Goal: Transaction & Acquisition: Purchase product/service

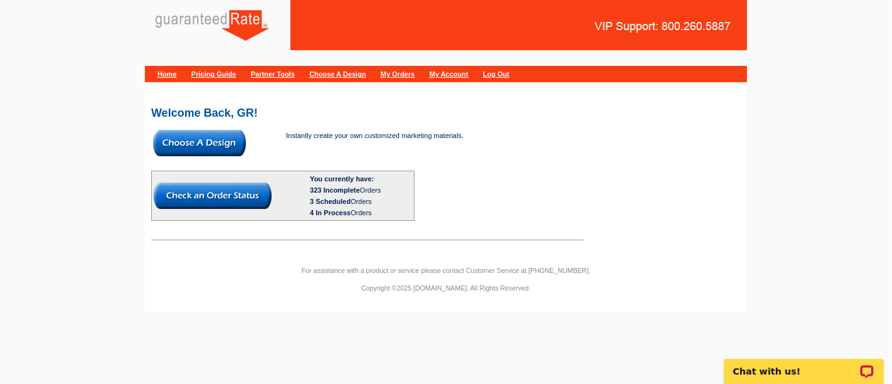
click at [201, 146] on img at bounding box center [199, 143] width 93 height 26
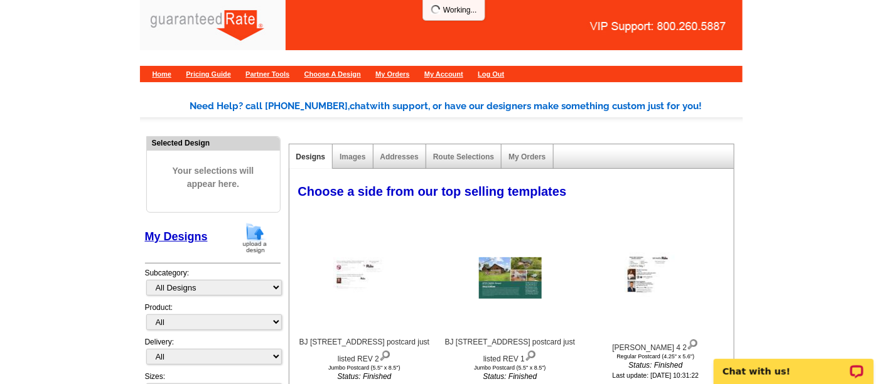
click at [250, 238] on img at bounding box center [254, 238] width 33 height 32
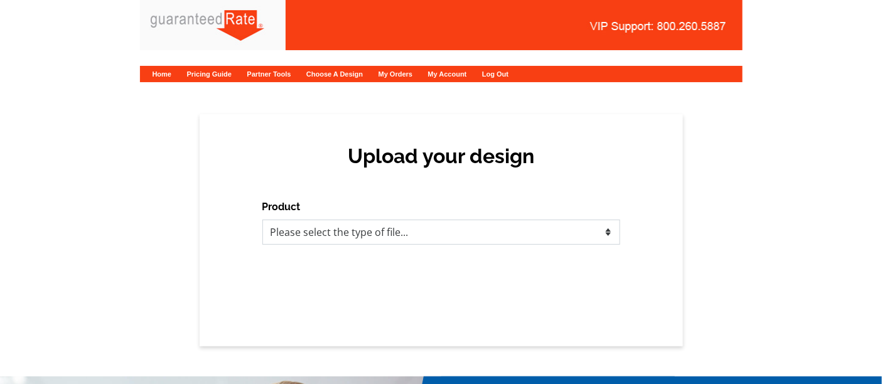
click at [343, 237] on select "Please select the type of file... Postcards Calendars Business Cards Letters an…" at bounding box center [441, 232] width 358 height 25
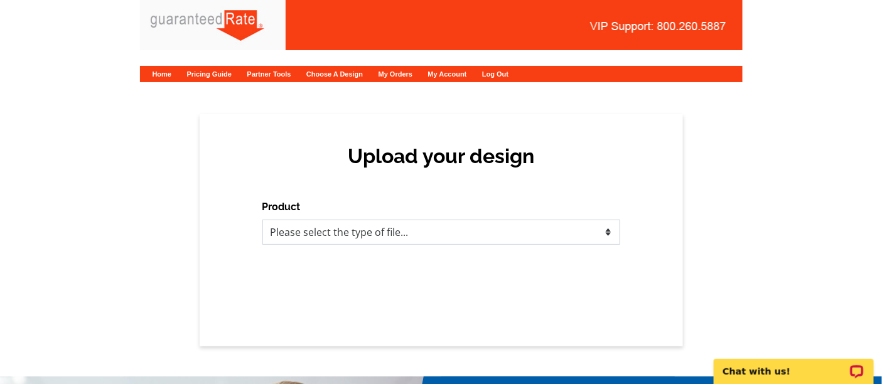
select select "3"
click at [262, 220] on select "Please select the type of file... Postcards Calendars Business Cards Letters an…" at bounding box center [441, 232] width 358 height 25
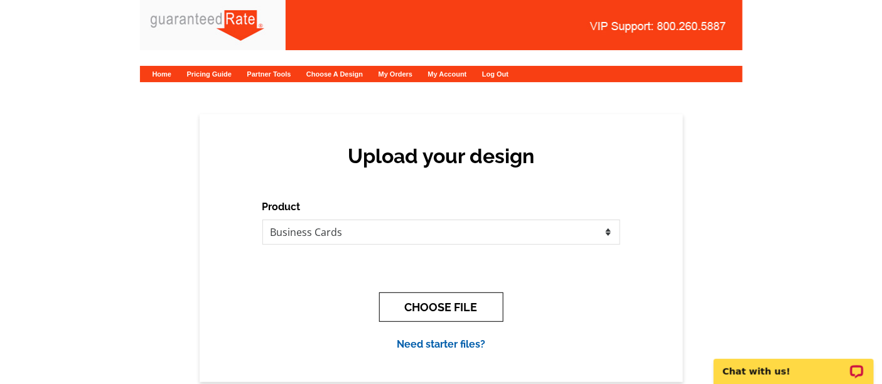
click at [461, 306] on button "CHOOSE FILE" at bounding box center [441, 306] width 124 height 29
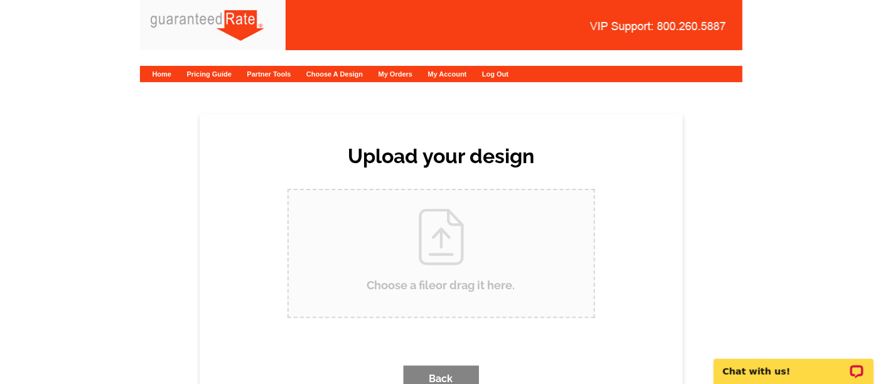
click at [415, 250] on input "Choose a file or drag it here ." at bounding box center [441, 253] width 305 height 127
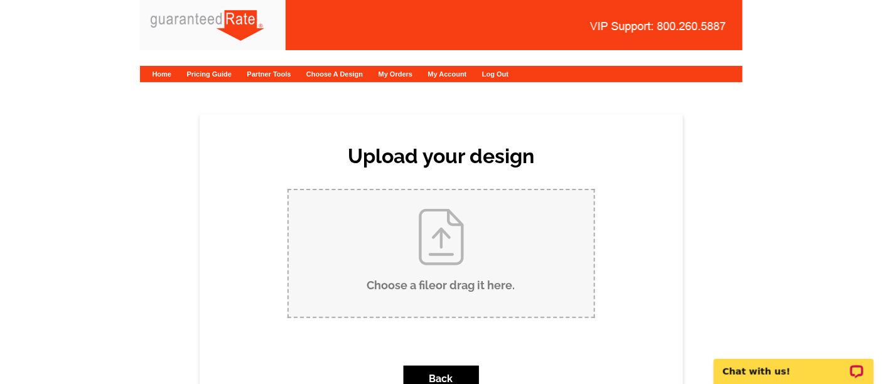
type input "C:\fakepath\Xenia Downey Business Card proof option 3.pdf"
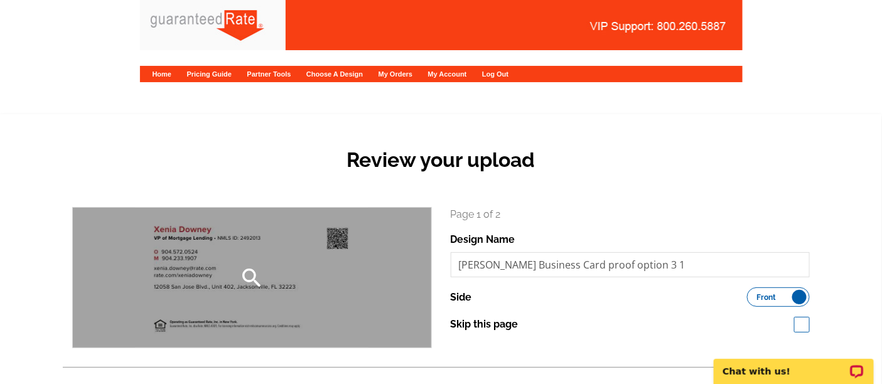
click at [224, 300] on div "search" at bounding box center [252, 278] width 358 height 140
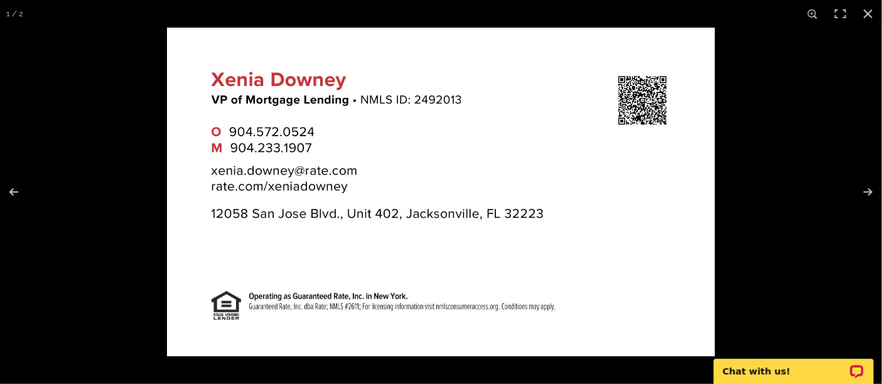
click at [634, 272] on img at bounding box center [441, 192] width 548 height 329
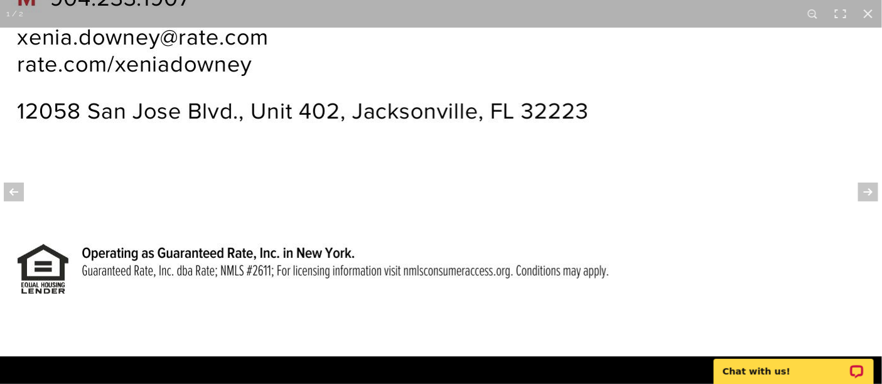
click at [720, 178] on img at bounding box center [411, 74] width 941 height 565
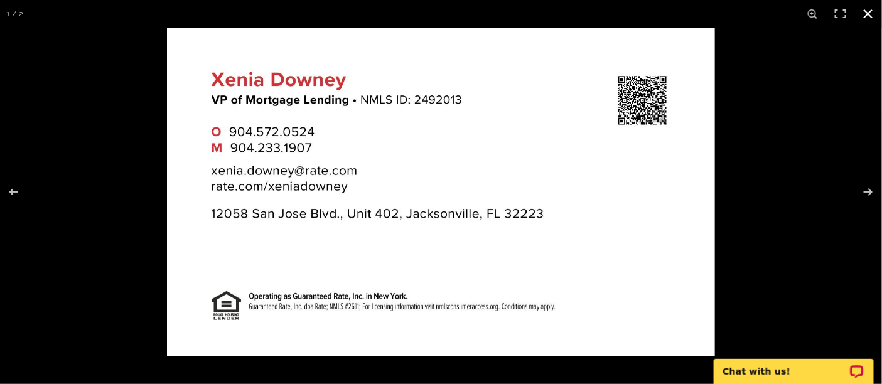
click at [867, 14] on button at bounding box center [868, 14] width 28 height 28
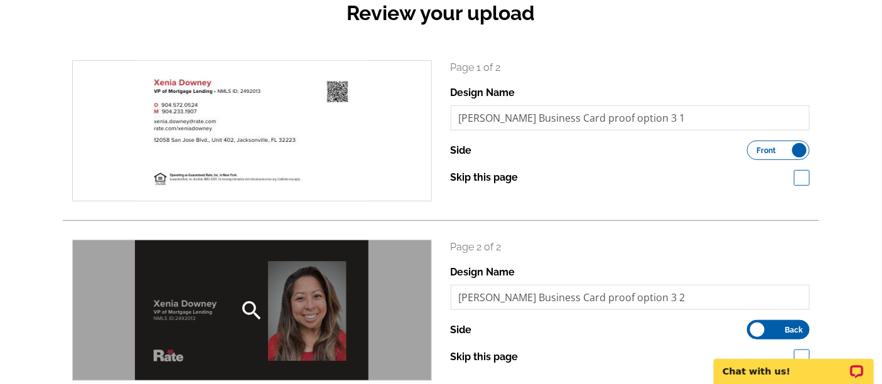
scroll to position [147, 0]
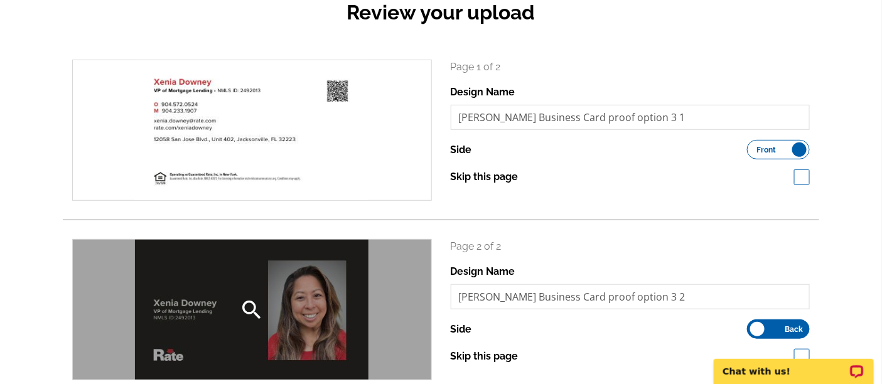
click at [301, 279] on div "search" at bounding box center [252, 310] width 358 height 140
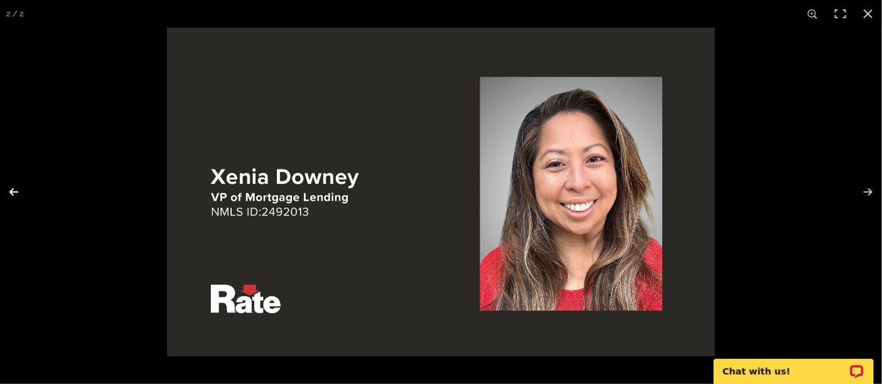
click at [19, 191] on button at bounding box center [22, 192] width 44 height 63
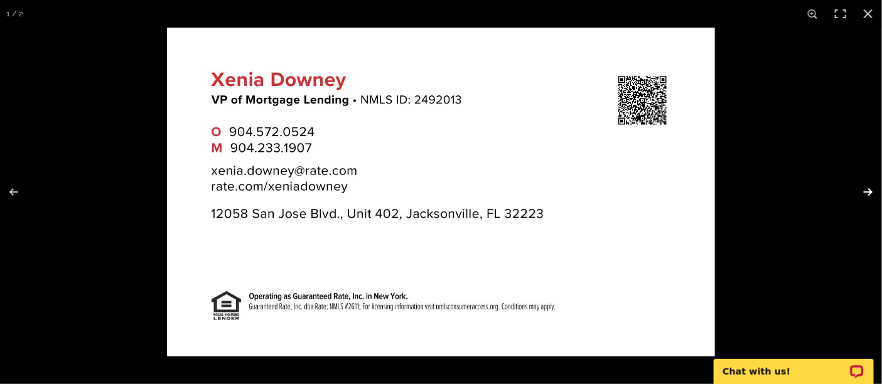
click at [869, 186] on button at bounding box center [860, 192] width 44 height 63
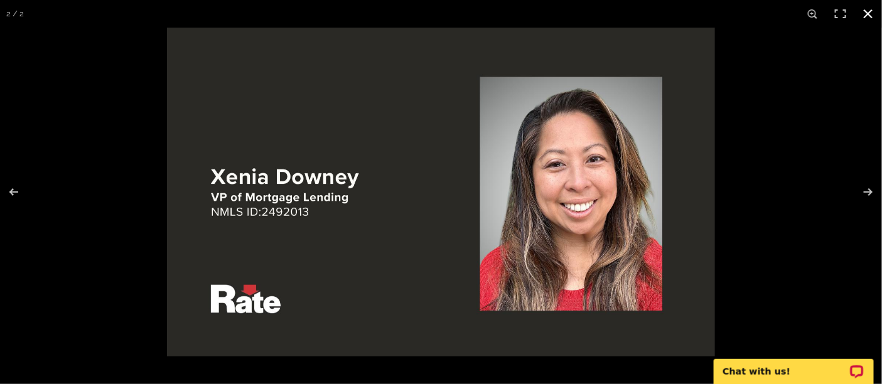
click at [867, 11] on button at bounding box center [868, 14] width 28 height 28
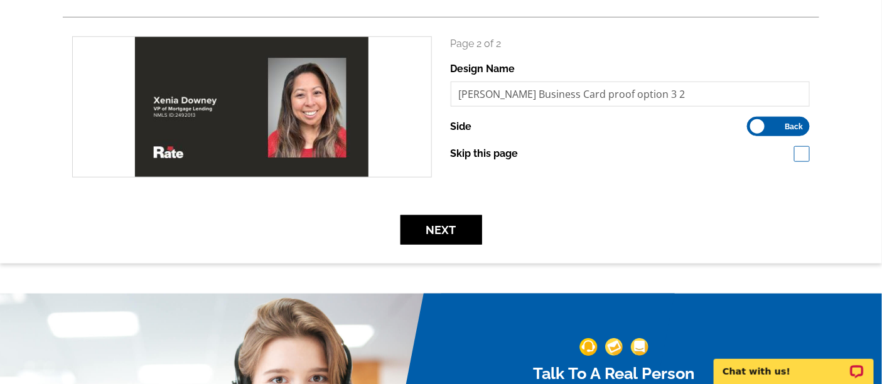
scroll to position [353, 0]
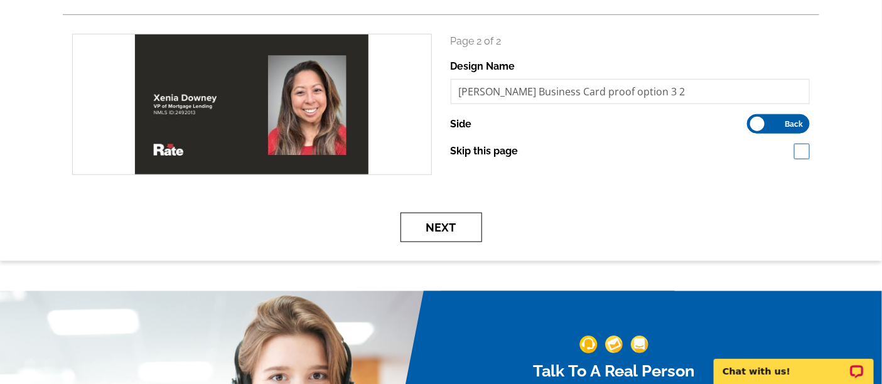
click at [440, 233] on button "Next" at bounding box center [441, 227] width 82 height 29
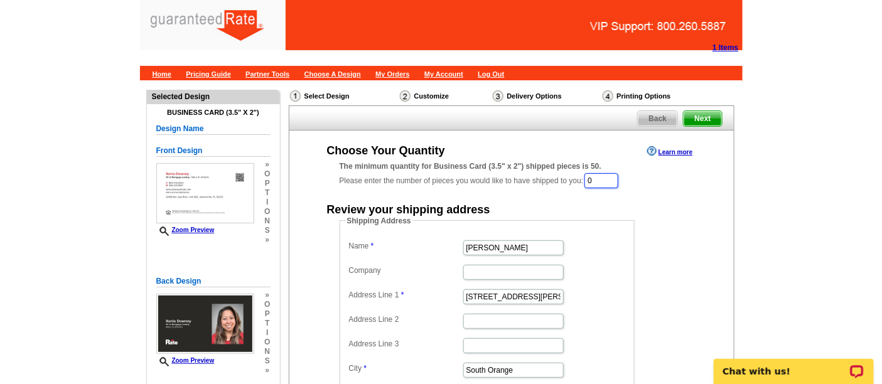
click at [618, 178] on input "0" at bounding box center [601, 180] width 34 height 15
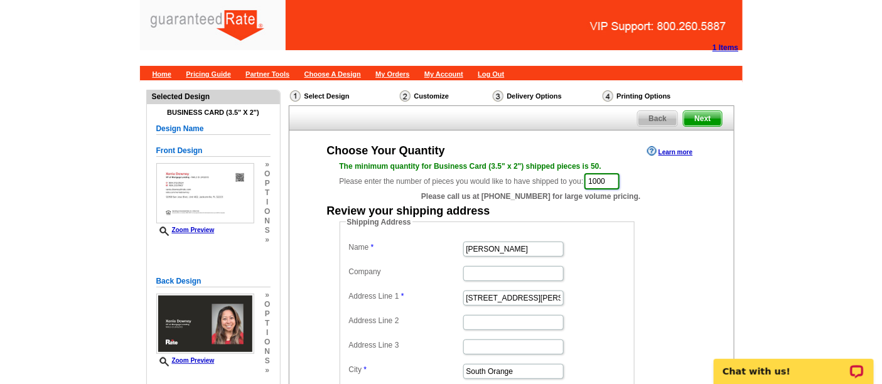
type input "1000"
drag, startPoint x: 523, startPoint y: 248, endPoint x: 406, endPoint y: 226, distance: 119.4
click at [406, 226] on fieldset "Shipping Address Name Vanessa Pollock Company Address Line 1 350 Tillou Rd Addr…" at bounding box center [487, 331] width 295 height 228
type input "[PERSON_NAME]"
drag, startPoint x: 523, startPoint y: 294, endPoint x: 417, endPoint y: 287, distance: 106.3
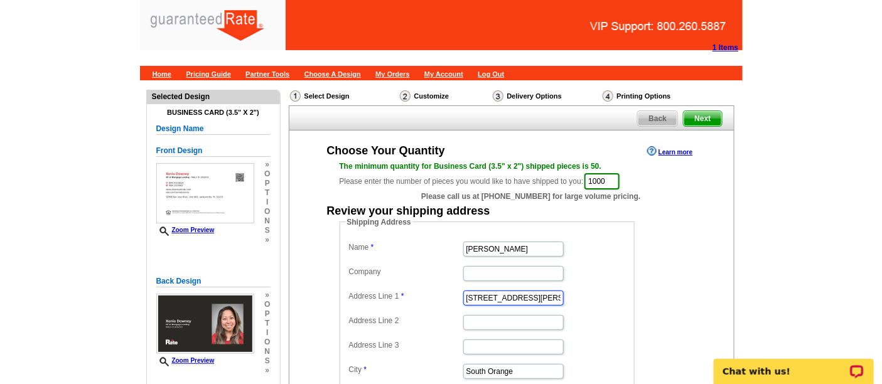
click at [417, 287] on dd "350 Tillou Rd" at bounding box center [487, 296] width 282 height 19
paste input "1016 Holmesdale"
type input "[STREET_ADDRESS]"
click at [519, 342] on input "Address Line 3" at bounding box center [513, 347] width 100 height 15
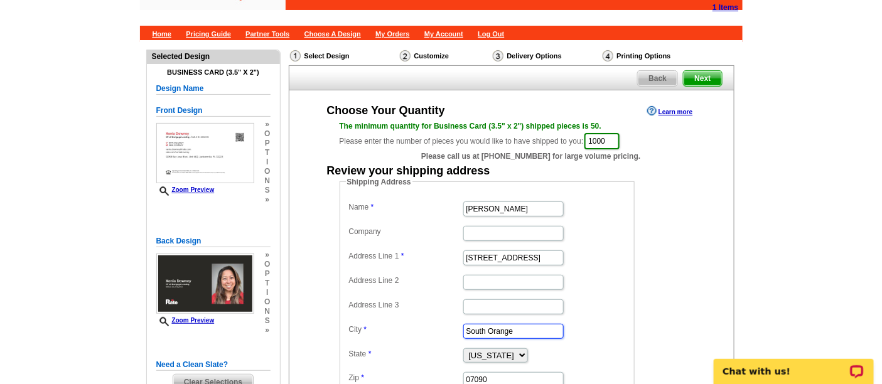
drag, startPoint x: 527, startPoint y: 324, endPoint x: 431, endPoint y: 318, distance: 95.6
click at [431, 321] on dd "South Orange" at bounding box center [487, 330] width 282 height 19
paste input "Jacksonville"
type input "Jacksonville"
click at [480, 350] on select "Alabama Alaska Arizona Arkansas California Colorado Connecticut District of Col…" at bounding box center [495, 355] width 65 height 14
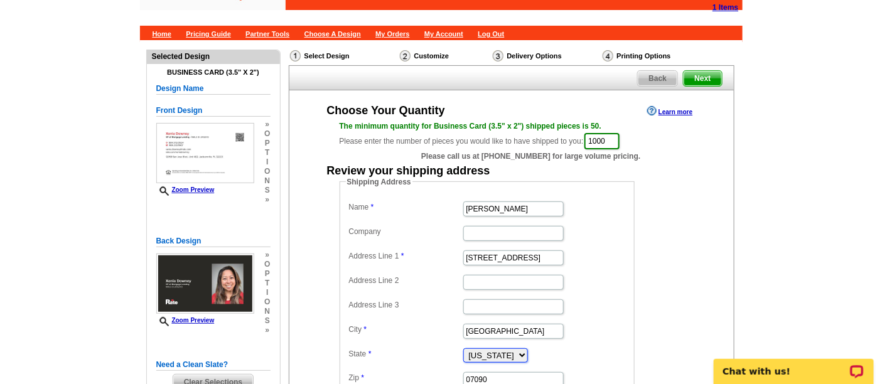
select select "FL"
click at [463, 348] on select "Alabama Alaska Arizona Arkansas California Colorado Connecticut District of Col…" at bounding box center [495, 355] width 65 height 14
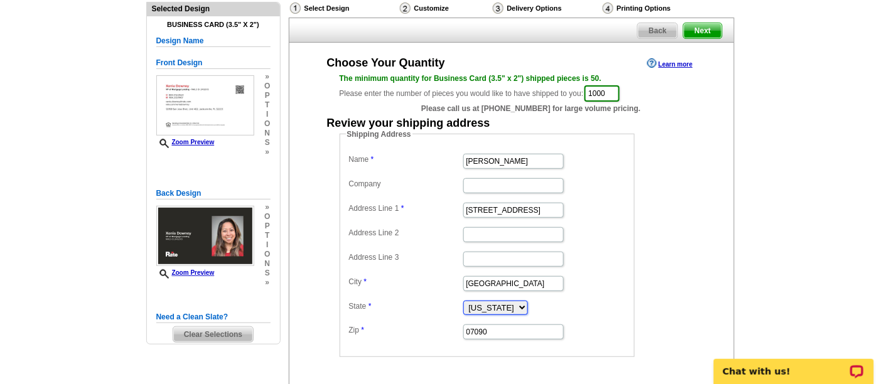
scroll to position [88, 0]
drag, startPoint x: 506, startPoint y: 329, endPoint x: 436, endPoint y: 321, distance: 71.3
click at [436, 321] on dl "Name Xenia Downey Company Address Line 1 1016 Holmesdale Rd Address Line 2 Addr…" at bounding box center [487, 245] width 282 height 190
paste input "32207"
type input "32207"
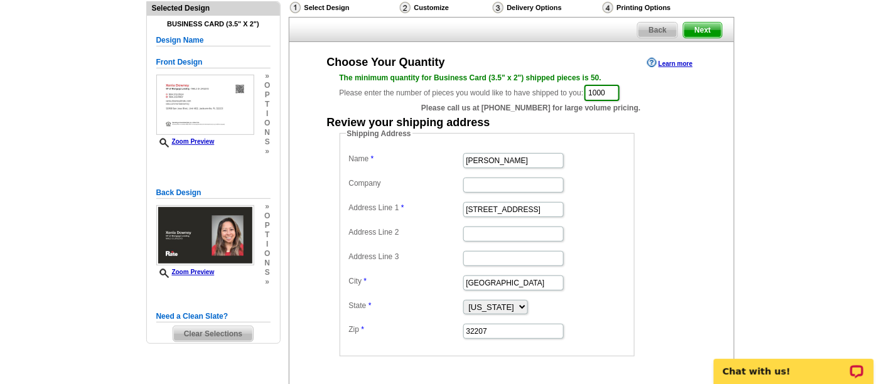
click at [616, 274] on dd "Jacksonville" at bounding box center [487, 281] width 282 height 19
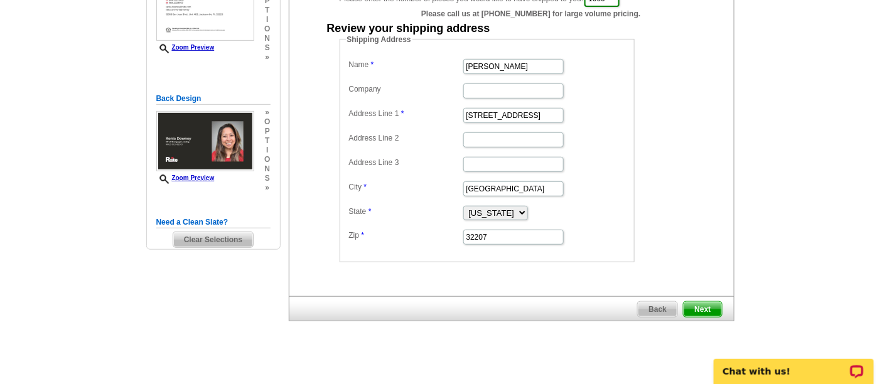
scroll to position [189, 0]
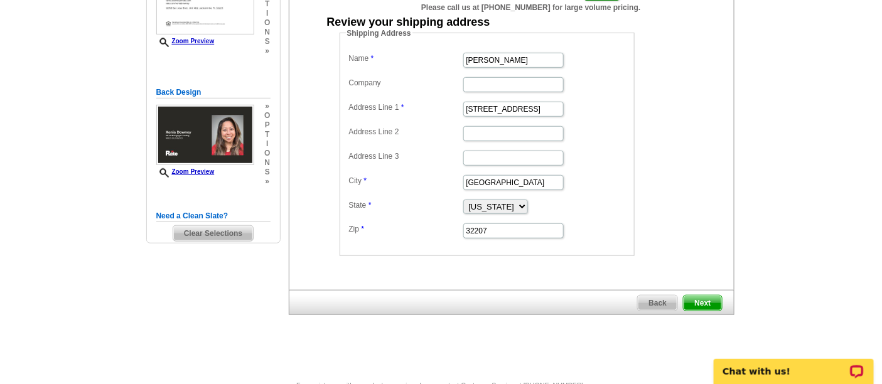
click at [705, 296] on span "Next" at bounding box center [702, 303] width 38 height 15
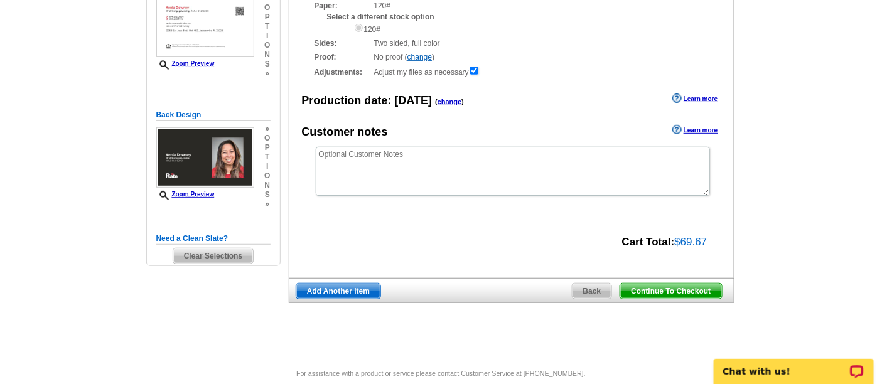
scroll to position [178, 0]
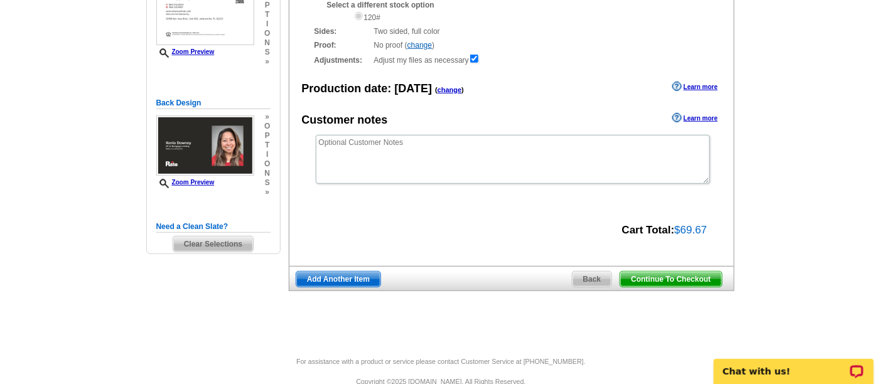
click at [655, 277] on span "Continue To Checkout" at bounding box center [670, 279] width 101 height 15
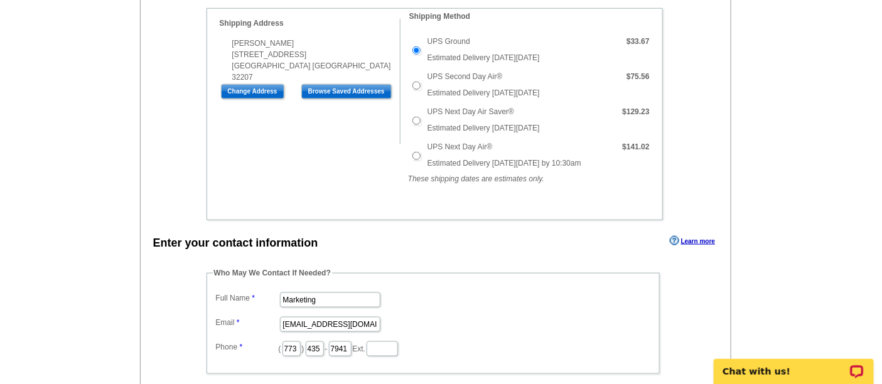
scroll to position [400, 0]
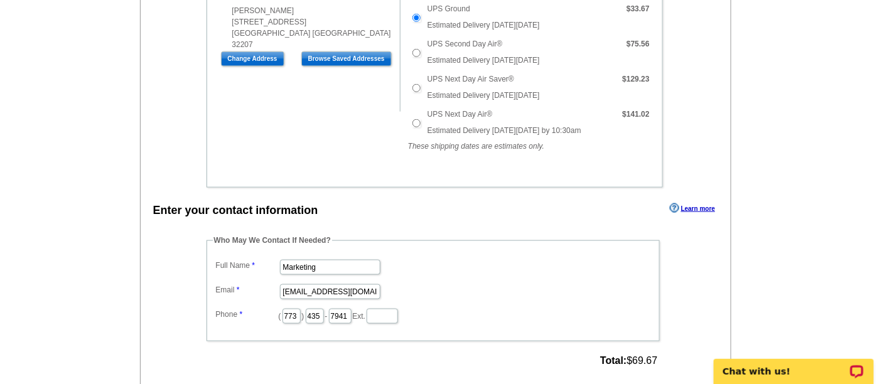
click at [306, 272] on dl "Full Name Marketing Email marketing@guaranteedrate.com Phone ( 773 ) 435 - 7941…" at bounding box center [433, 291] width 441 height 68
click at [306, 265] on input "Marketing" at bounding box center [330, 267] width 100 height 15
type input "[PERSON_NAME]"
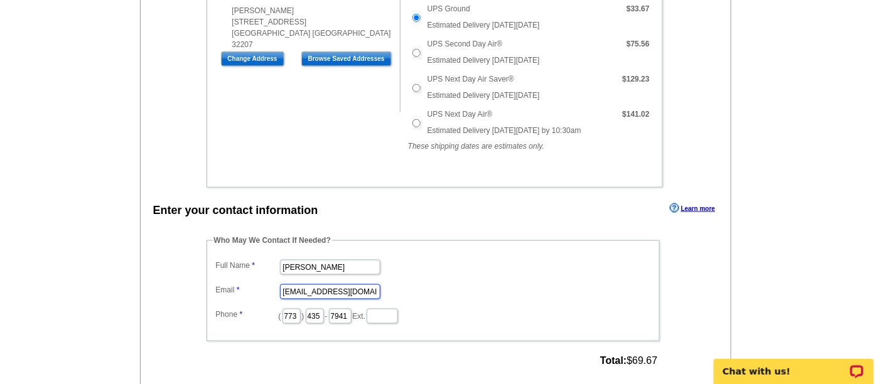
click at [315, 287] on input "marketing@guaranteedrate.com" at bounding box center [330, 291] width 100 height 15
type input "[EMAIL_ADDRESS][PERSON_NAME][DOMAIN_NAME]"
click at [301, 313] on input "773" at bounding box center [291, 316] width 18 height 15
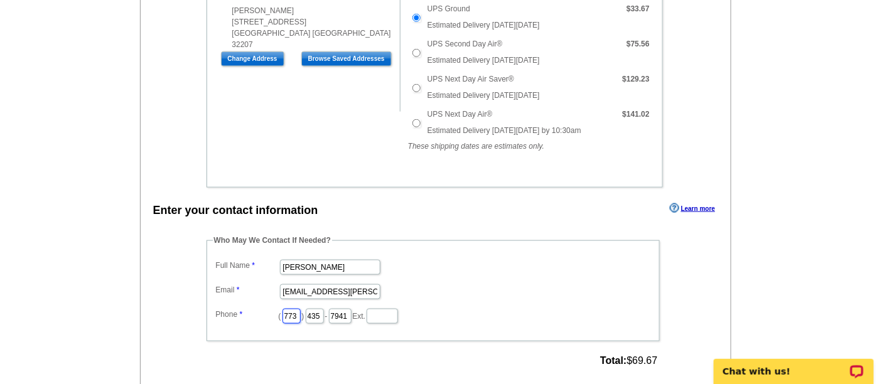
click at [301, 313] on input "773" at bounding box center [291, 316] width 18 height 15
type input "312"
click at [324, 313] on input "435" at bounding box center [315, 316] width 18 height 15
type input "252"
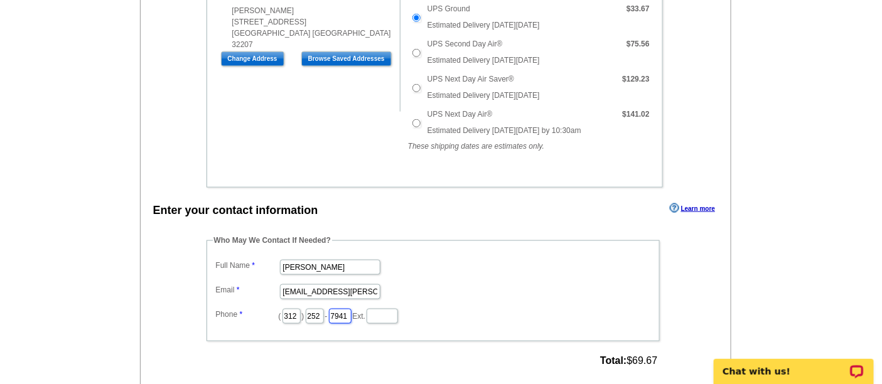
click at [351, 313] on input "7941" at bounding box center [340, 316] width 23 height 15
type input "2423"
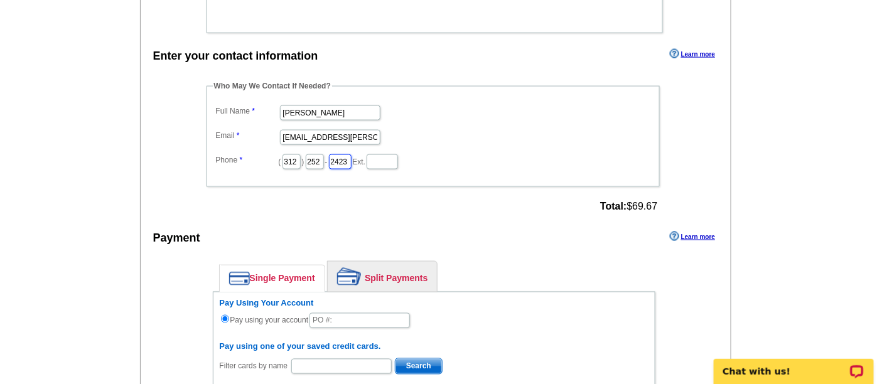
scroll to position [651, 0]
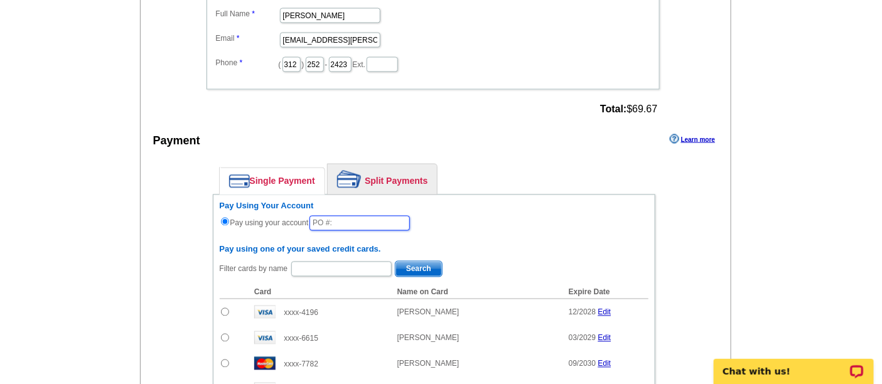
click at [375, 218] on input "text" at bounding box center [359, 223] width 100 height 15
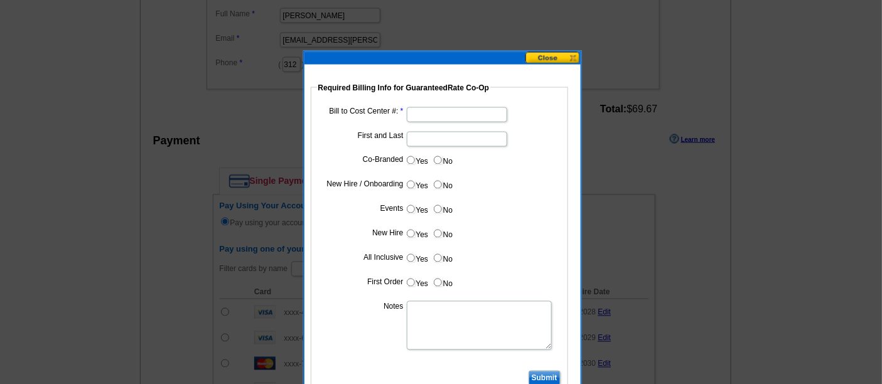
type input "92925_0312_AA"
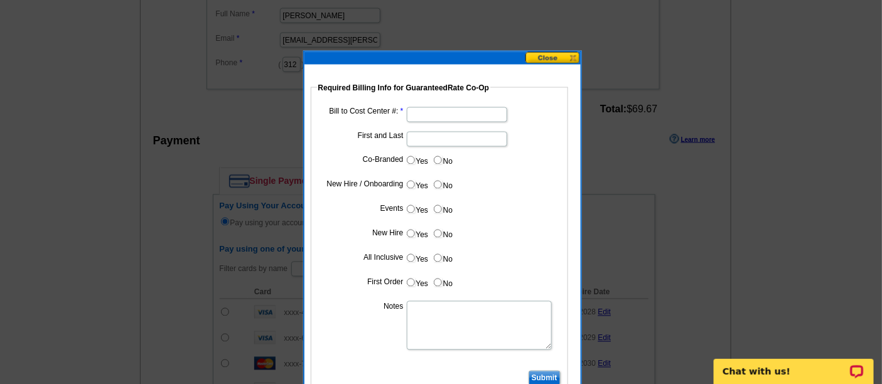
click at [430, 112] on input "Bill to Cost Center #:" at bounding box center [457, 114] width 100 height 15
type input "5272"
click at [420, 141] on input "First and Last" at bounding box center [457, 139] width 100 height 15
type input "[PERSON_NAME]"
click at [434, 156] on input "No" at bounding box center [438, 160] width 8 height 8
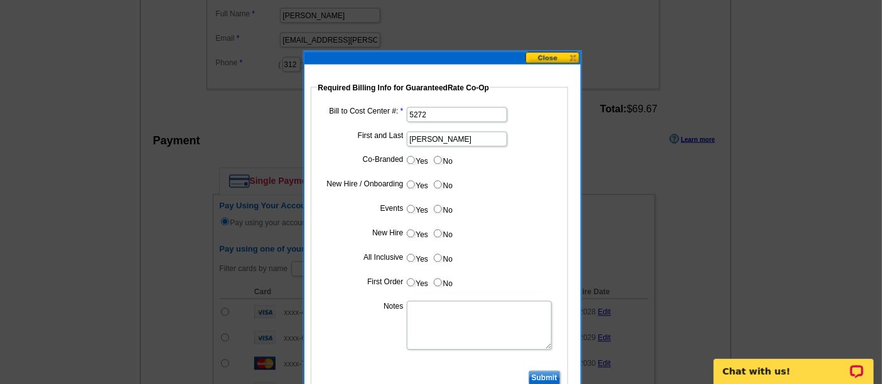
radio input "true"
click at [408, 181] on input "Yes" at bounding box center [411, 185] width 8 height 8
radio input "true"
click at [438, 205] on input "No" at bounding box center [438, 209] width 8 height 8
radio input "true"
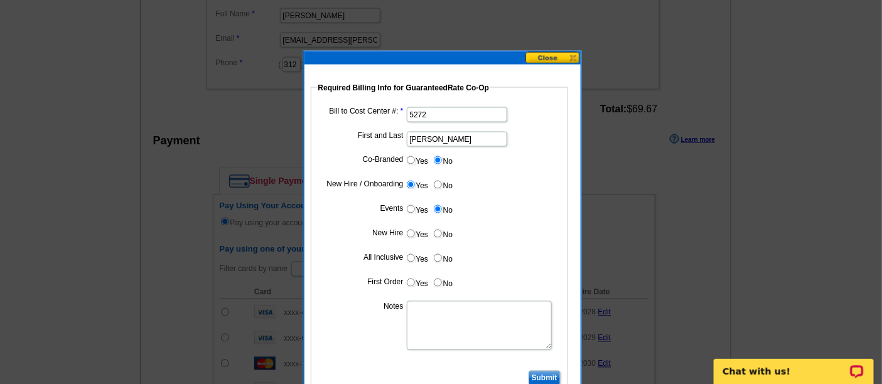
click at [407, 231] on input "Yes" at bounding box center [411, 234] width 8 height 8
radio input "true"
click at [436, 255] on input "No" at bounding box center [438, 258] width 8 height 8
radio input "true"
click at [409, 280] on input "Yes" at bounding box center [411, 283] width 8 height 8
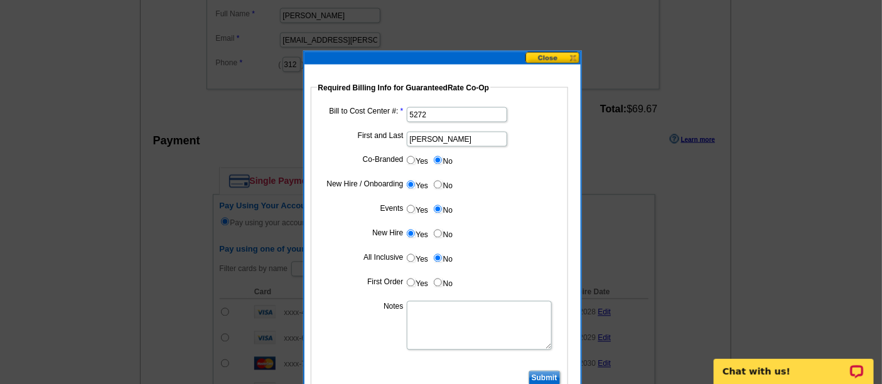
radio input "true"
click at [427, 313] on textarea "Notes" at bounding box center [479, 325] width 145 height 49
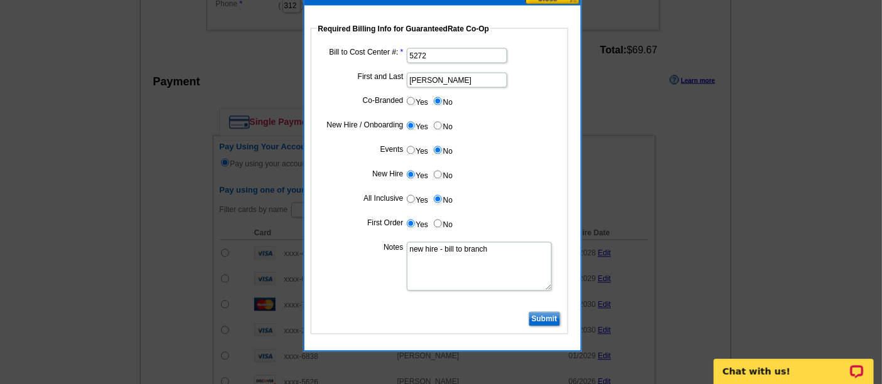
scroll to position [712, 0]
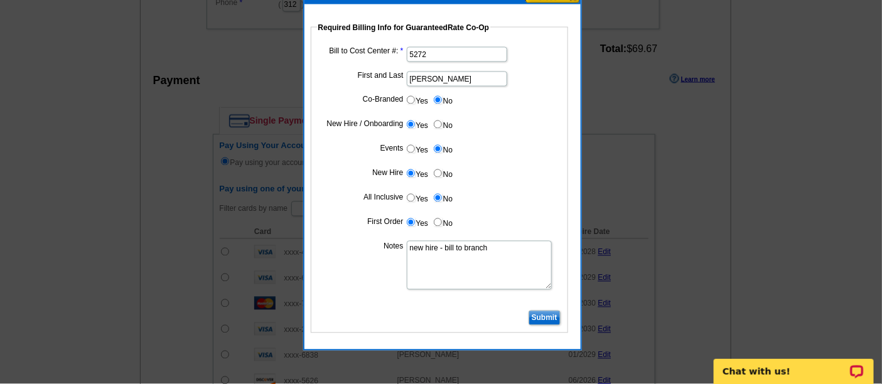
type textarea "new hire - bill to branch"
click at [549, 314] on input "Submit" at bounding box center [544, 318] width 32 height 15
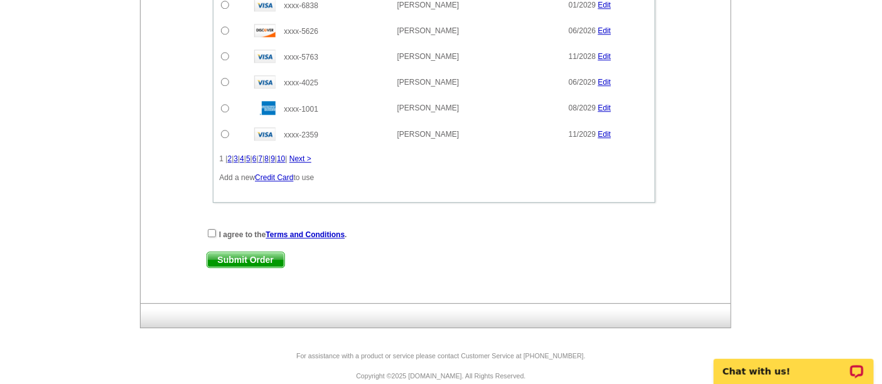
scroll to position [1064, 0]
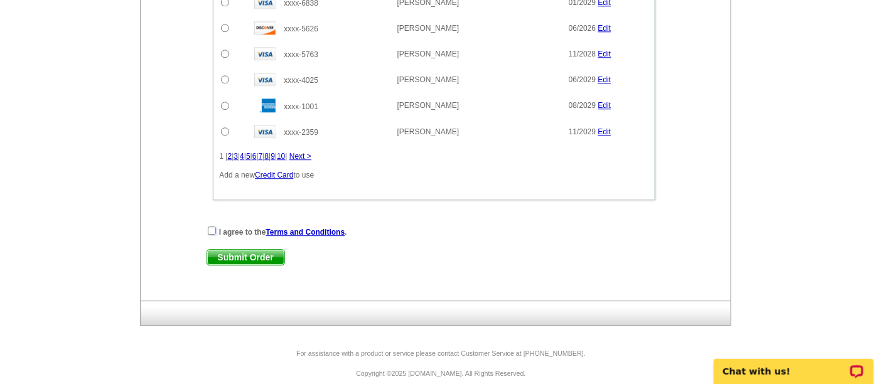
click at [213, 227] on input "checkbox" at bounding box center [212, 231] width 8 height 8
checkbox input "true"
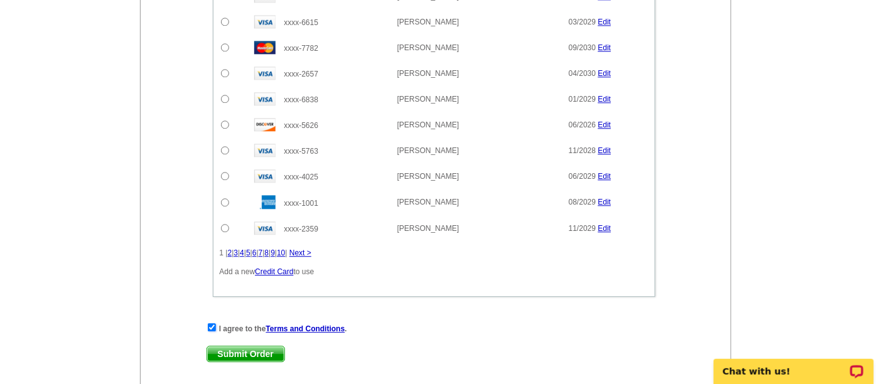
scroll to position [967, 0]
click at [238, 347] on span "Submit Order" at bounding box center [245, 354] width 77 height 15
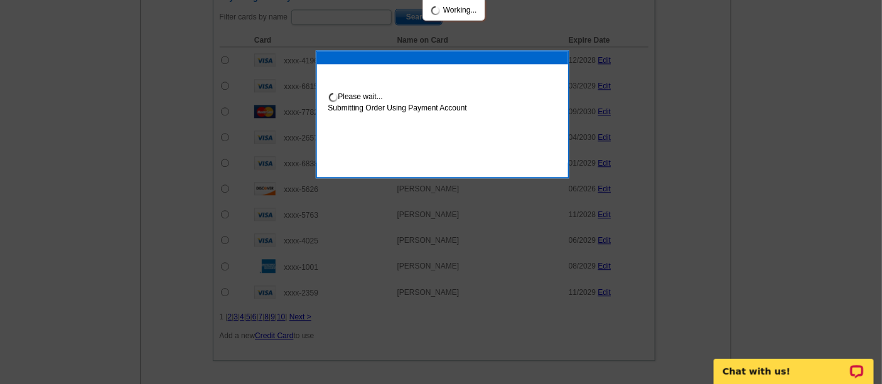
scroll to position [1030, 0]
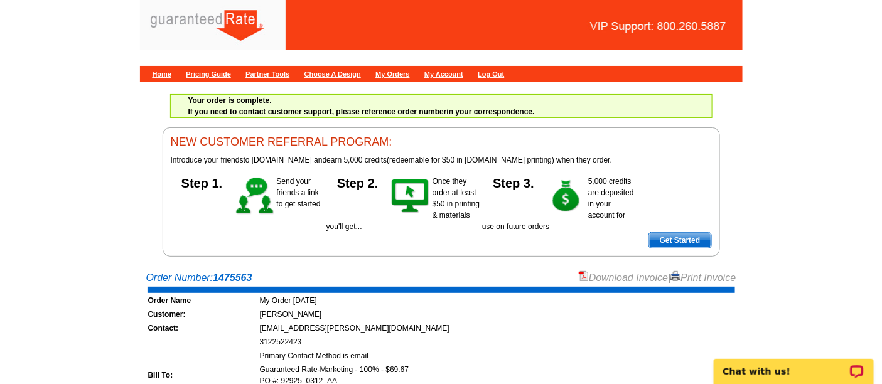
click at [593, 276] on link "Download Invoice" at bounding box center [623, 277] width 89 height 11
